Goal: Navigation & Orientation: Find specific page/section

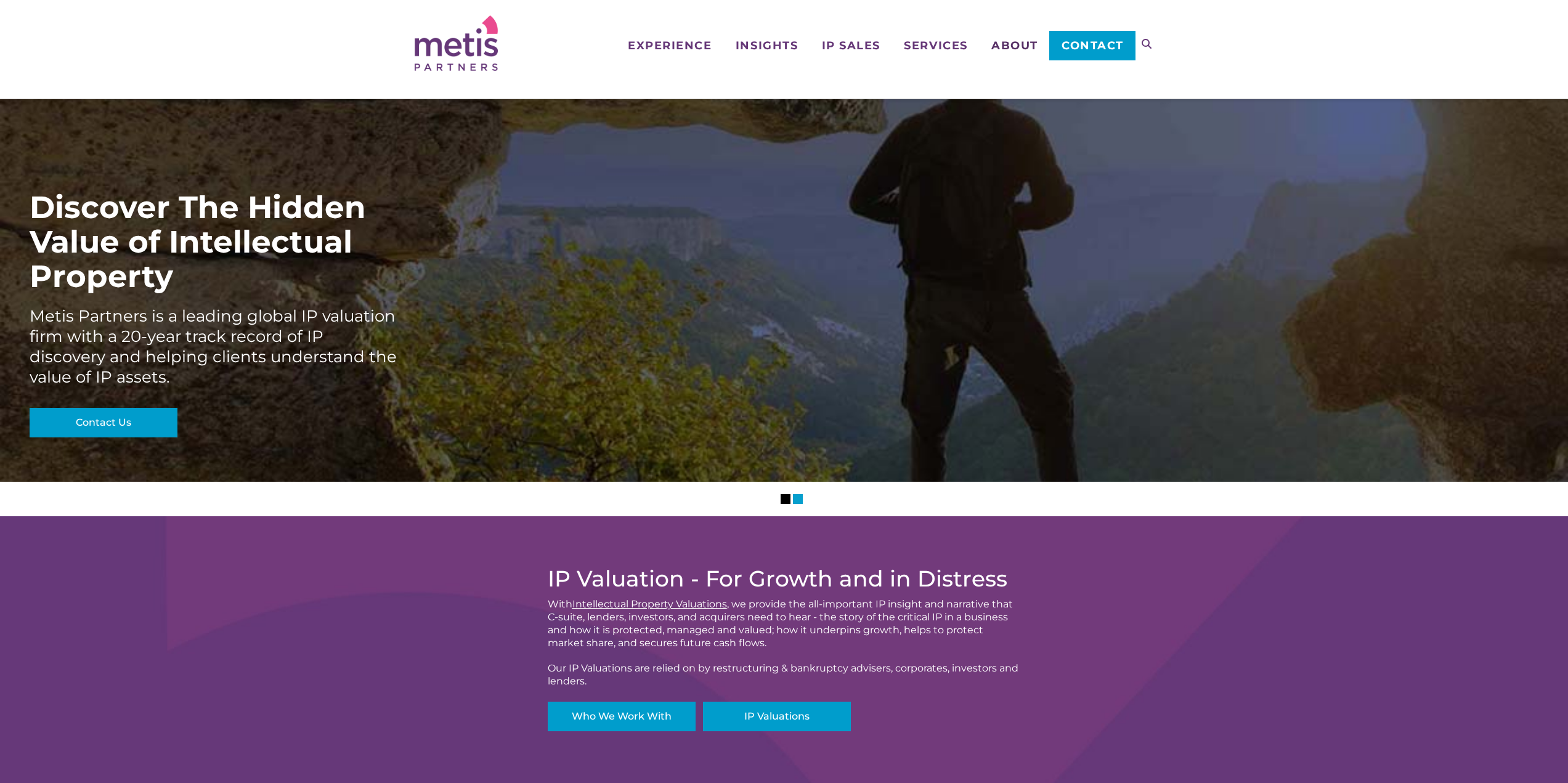
click at [1014, 40] on span "About" at bounding box center [1014, 45] width 47 height 11
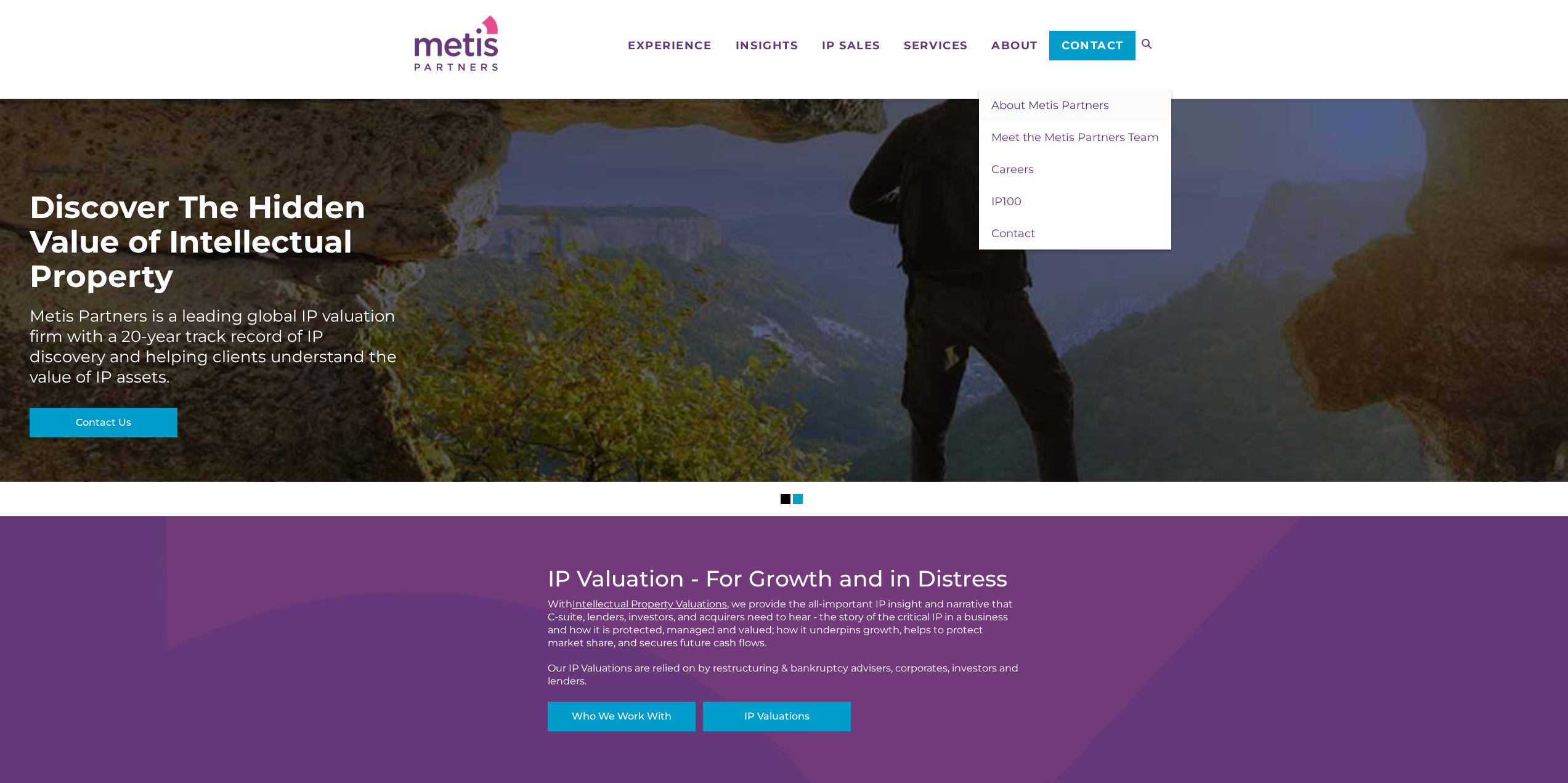
click at [1033, 104] on span "About Metis Partners" at bounding box center [1050, 105] width 118 height 13
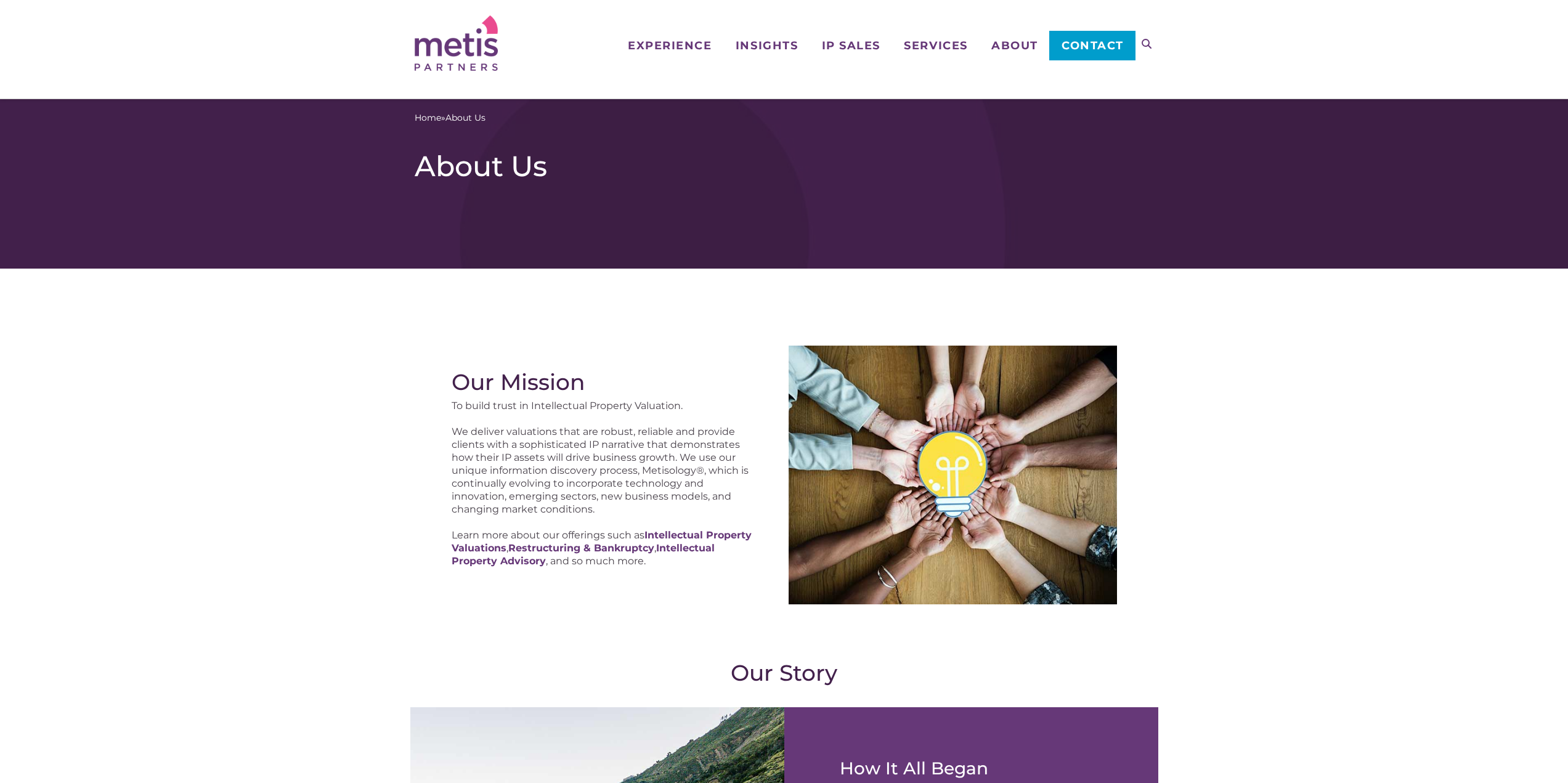
click at [706, 384] on h2 "Our Mission" at bounding box center [605, 382] width 308 height 25
